Goal: Task Accomplishment & Management: Manage account settings

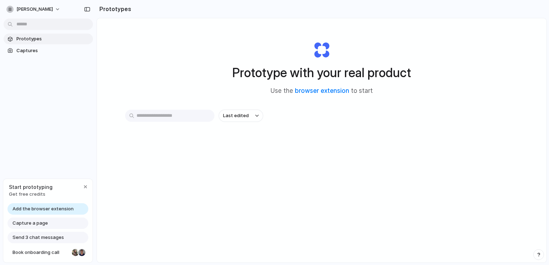
click at [58, 210] on span "Add the browser extension" at bounding box center [43, 209] width 61 height 7
click at [68, 208] on span "Add the browser extension" at bounding box center [43, 209] width 61 height 7
click at [25, 7] on span "[PERSON_NAME]" at bounding box center [34, 9] width 36 height 7
click at [31, 26] on span "Settings" at bounding box center [26, 25] width 20 height 7
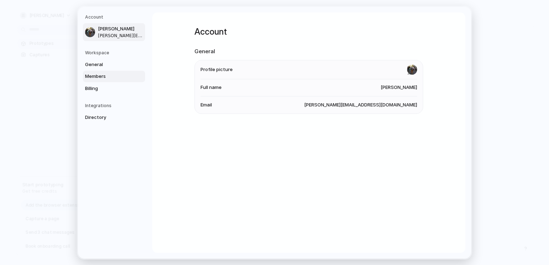
click at [101, 77] on span "Members" at bounding box center [108, 76] width 46 height 7
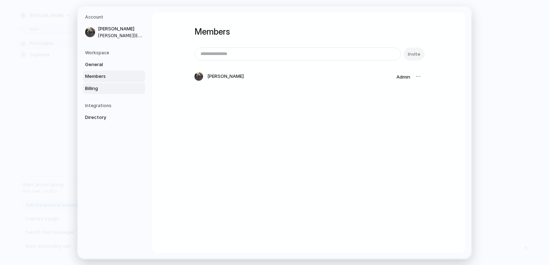
click at [99, 84] on link "Billing" at bounding box center [114, 88] width 62 height 11
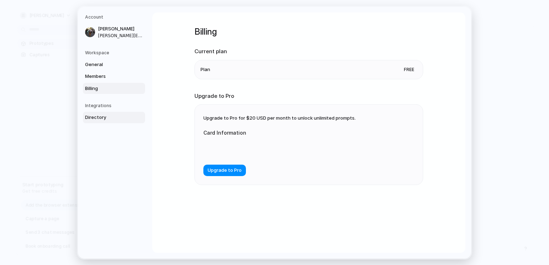
click at [111, 120] on span "Directory" at bounding box center [108, 117] width 46 height 7
